Goal: Transaction & Acquisition: Purchase product/service

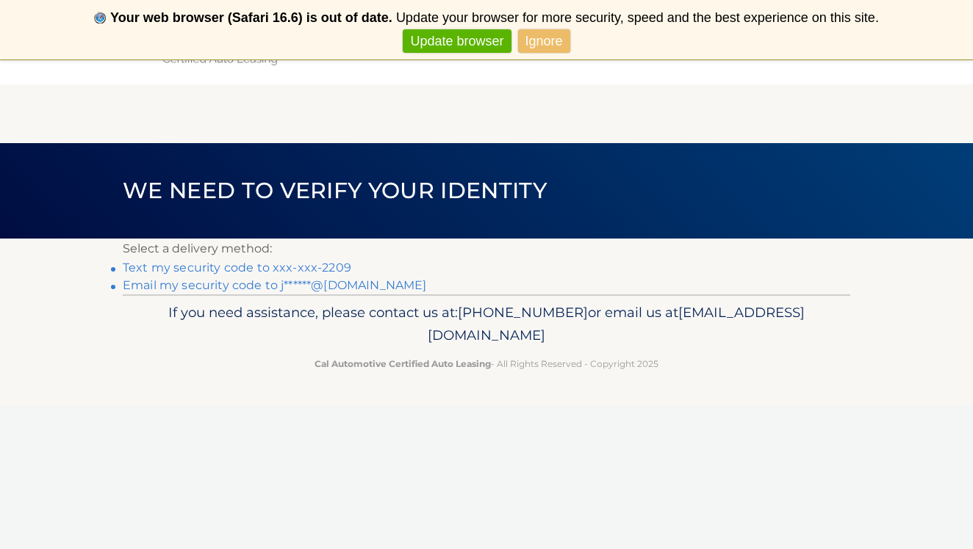
click at [286, 266] on link "Text my security code to xxx-xxx-2209" at bounding box center [237, 268] width 228 height 14
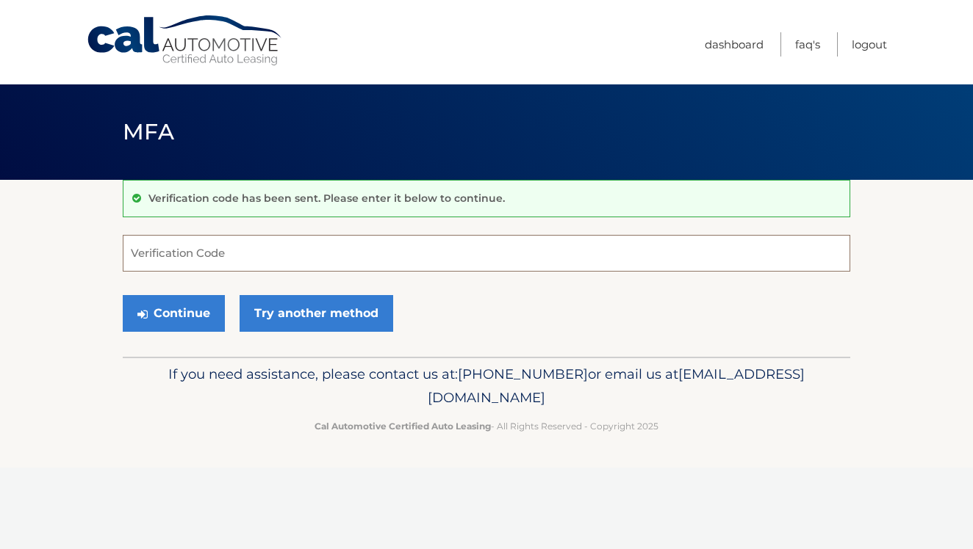
click at [292, 259] on input "Verification Code" at bounding box center [486, 253] width 727 height 37
type input "125655"
click at [161, 310] on button "Continue" at bounding box center [174, 313] width 102 height 37
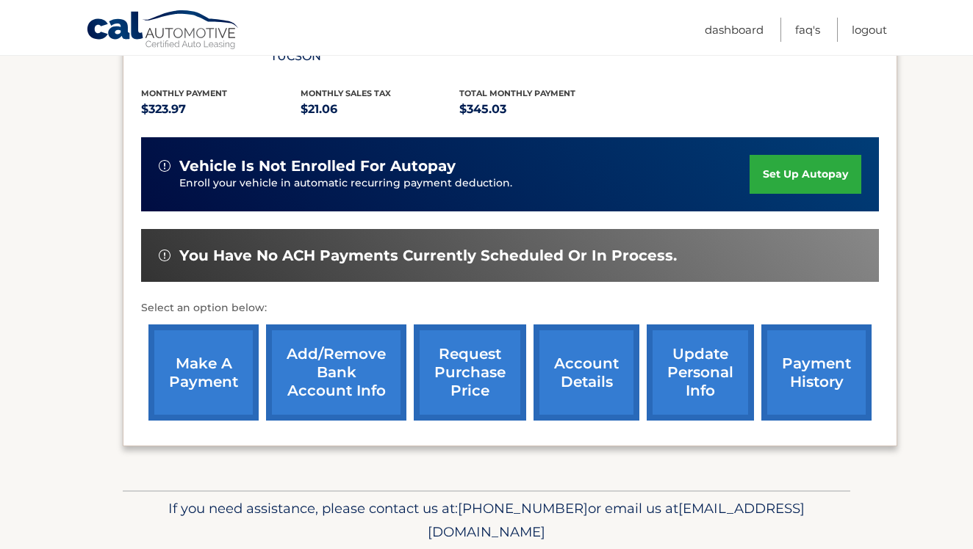
scroll to position [335, 0]
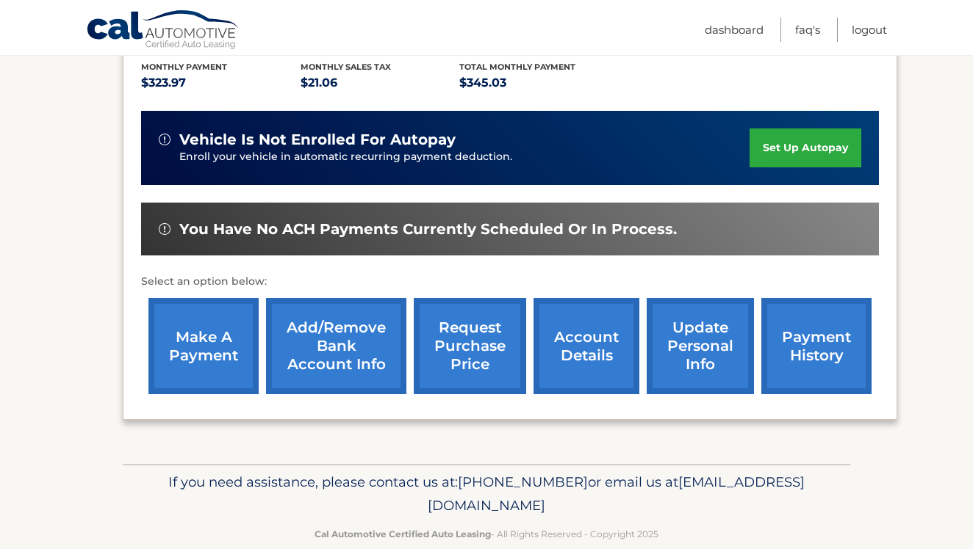
click at [204, 333] on link "make a payment" at bounding box center [203, 346] width 110 height 96
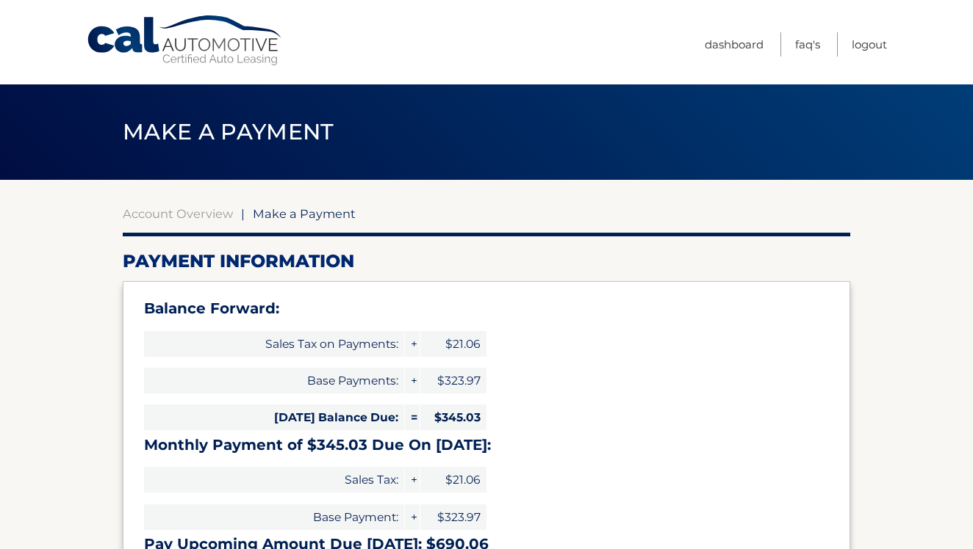
select select "NTA5NTFlZjItM2NmYS00ZGM4LTkyNzAtMDExYzk2ZmQ5YWRi"
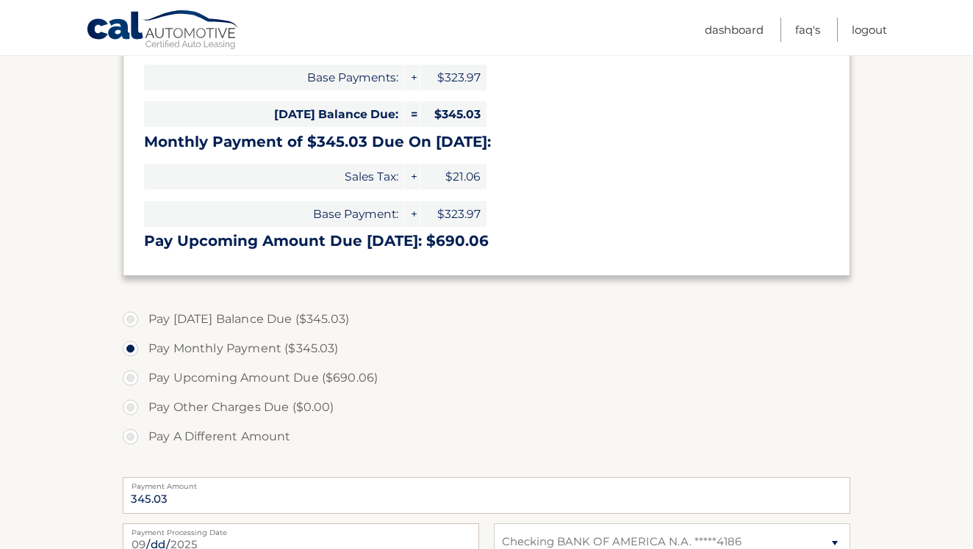
scroll to position [305, 0]
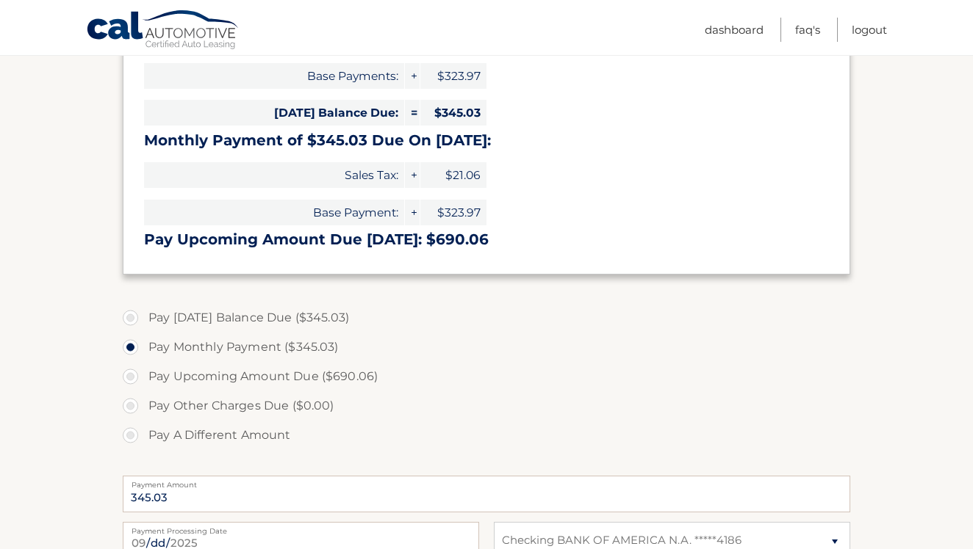
click at [289, 306] on label "Pay [DATE] Balance Due ($345.03)" at bounding box center [486, 317] width 727 height 29
click at [143, 306] on input "Pay [DATE] Balance Due ($345.03)" at bounding box center [136, 315] width 15 height 24
radio input "true"
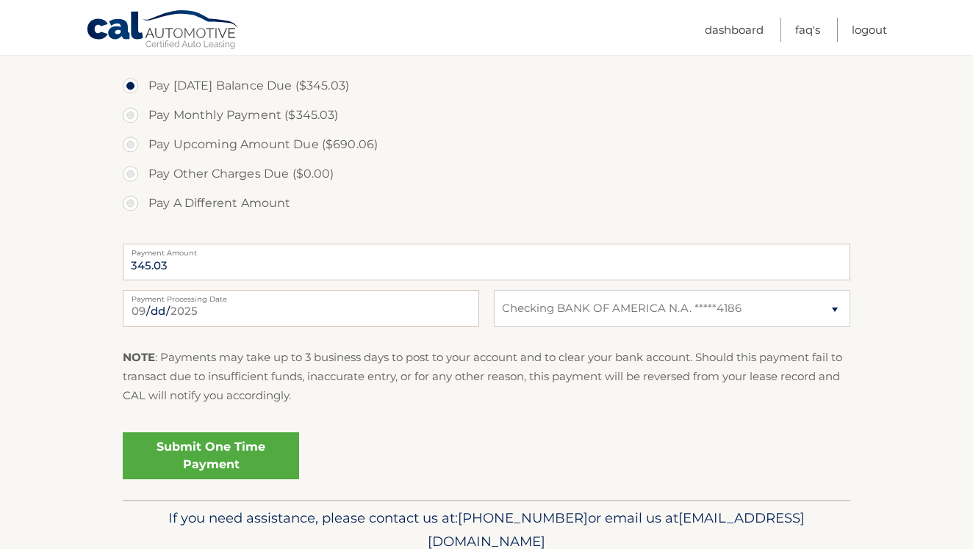
scroll to position [543, 0]
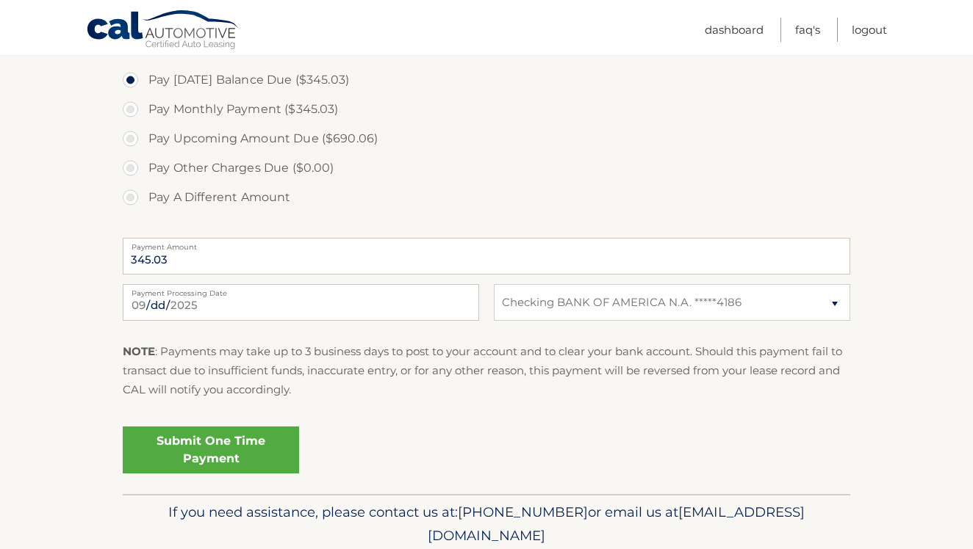
click at [245, 442] on link "Submit One Time Payment" at bounding box center [211, 450] width 176 height 47
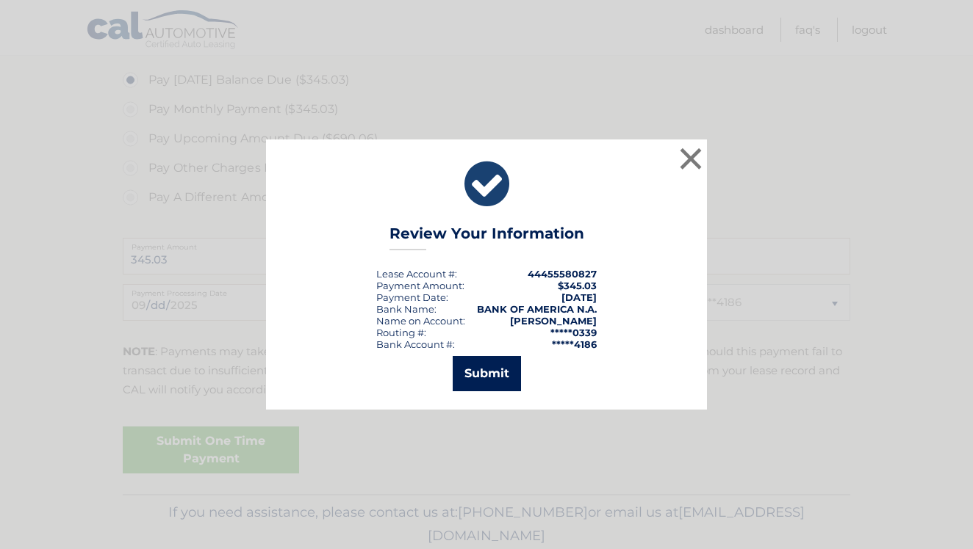
click at [508, 373] on button "Submit" at bounding box center [487, 373] width 68 height 35
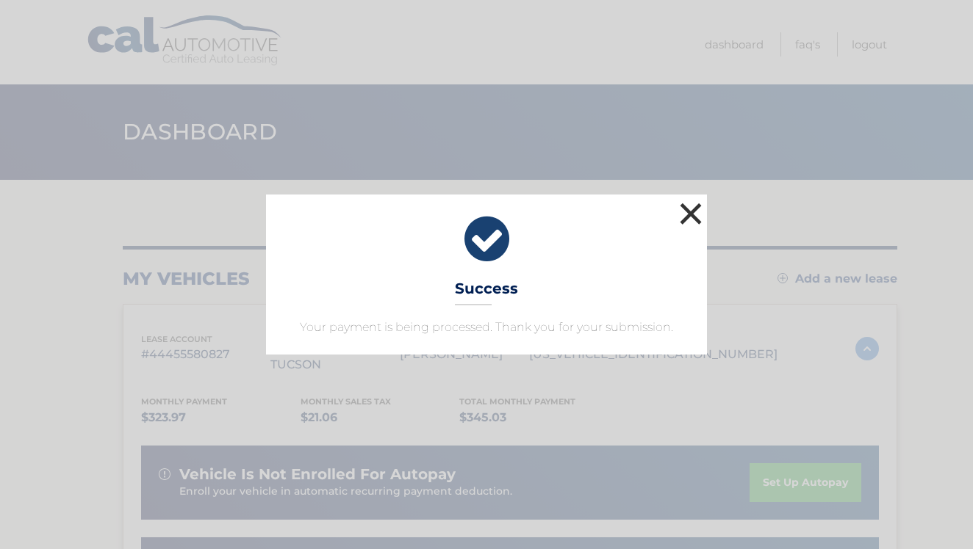
click at [694, 217] on button "×" at bounding box center [690, 213] width 29 height 29
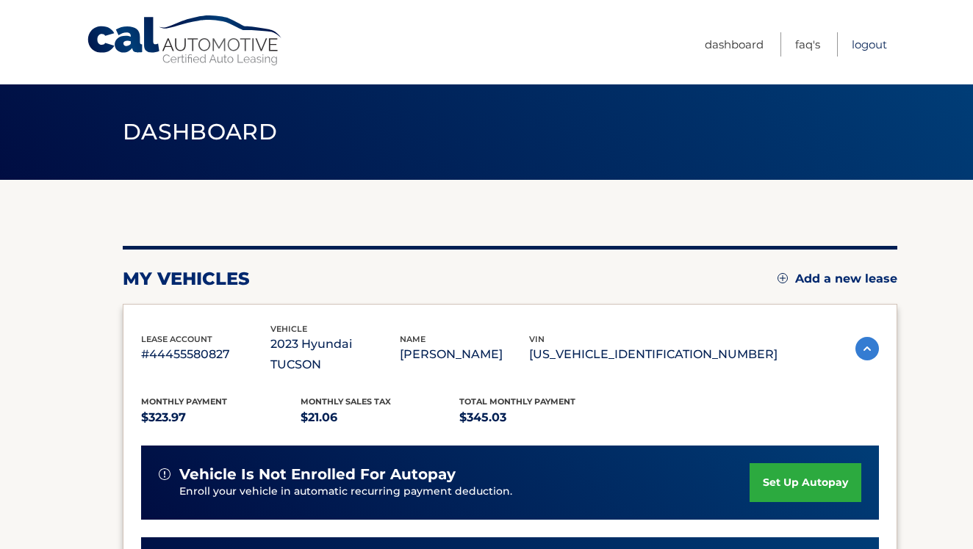
click at [856, 48] on link "Logout" at bounding box center [868, 44] width 35 height 24
